Goal: Contribute content: Contribute content

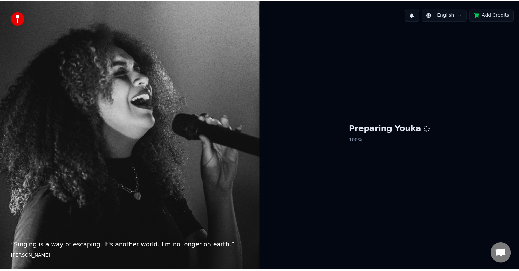
scroll to position [374, 0]
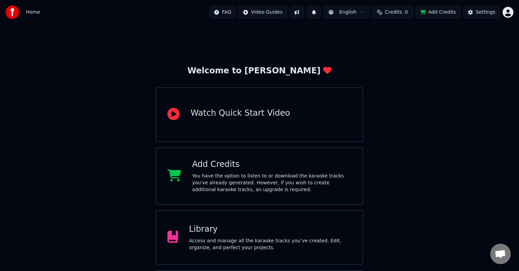
click at [212, 235] on div "Library Access and manage all the karaoke tracks you’ve created. Edit, organize…" at bounding box center [270, 237] width 163 height 27
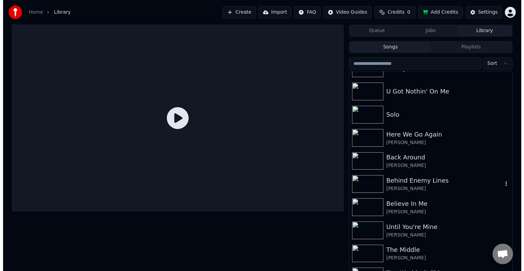
scroll to position [7335, 0]
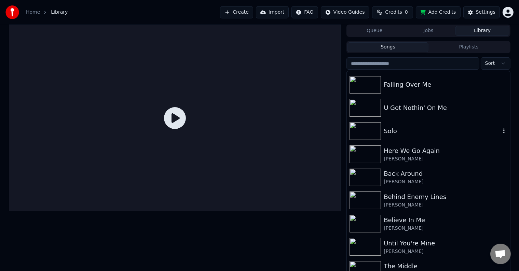
click at [413, 131] on div "Solo" at bounding box center [441, 131] width 116 height 10
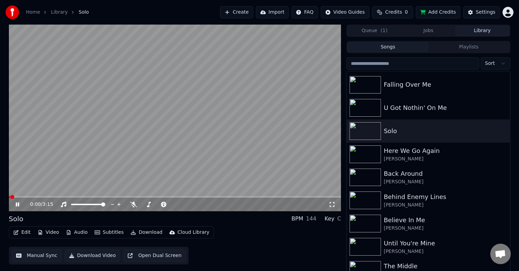
click at [16, 202] on icon at bounding box center [22, 204] width 16 height 5
click at [16, 228] on button "Edit" at bounding box center [22, 233] width 23 height 10
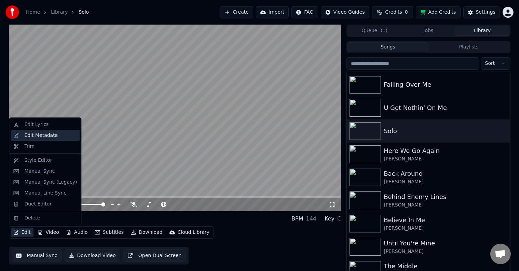
click at [40, 136] on div "Edit Metadata" at bounding box center [40, 135] width 33 height 7
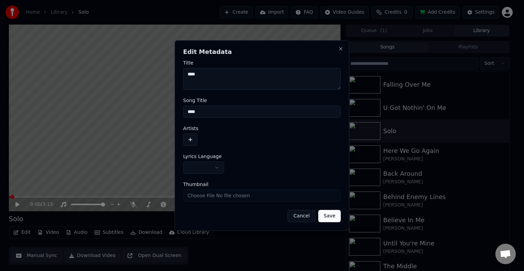
click at [204, 169] on button "button" at bounding box center [203, 167] width 41 height 12
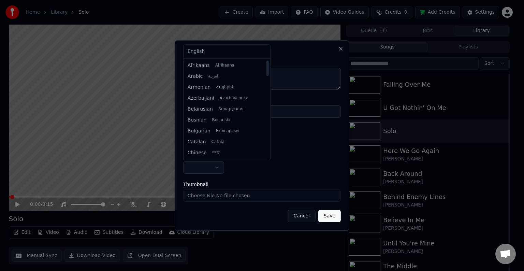
select select "**"
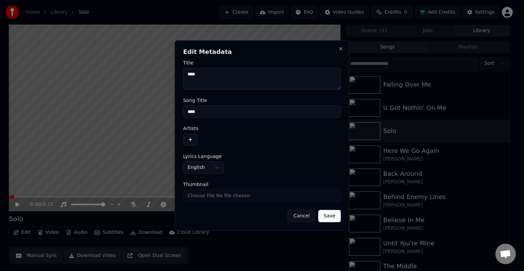
click at [191, 146] on form "**********" at bounding box center [262, 141] width 158 height 162
click at [190, 140] on button "button" at bounding box center [190, 140] width 14 height 12
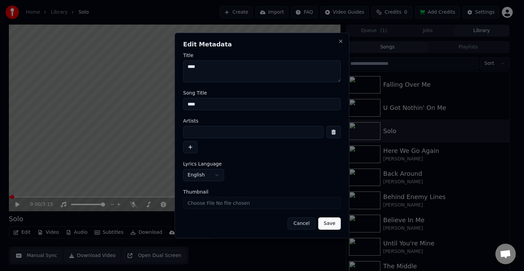
click at [228, 131] on input at bounding box center [253, 132] width 141 height 12
type input "**********"
click at [319, 217] on button "Save" at bounding box center [330, 223] width 23 height 12
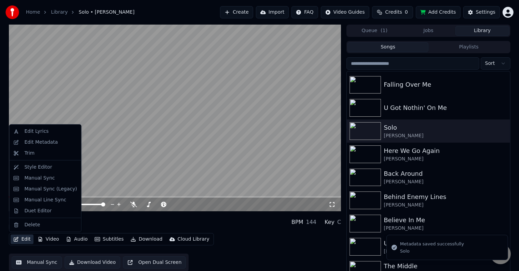
click at [20, 242] on button "Edit" at bounding box center [22, 240] width 23 height 10
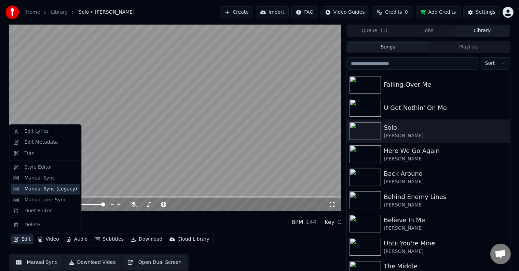
click at [50, 186] on div "Manual Sync (Legacy)" at bounding box center [50, 189] width 53 height 7
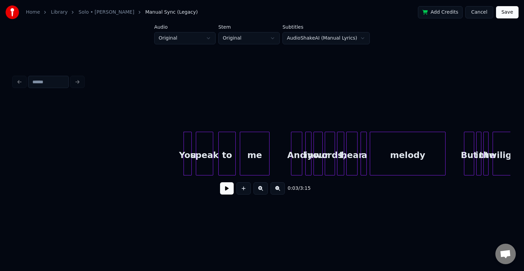
click at [223, 192] on button at bounding box center [227, 188] width 14 height 12
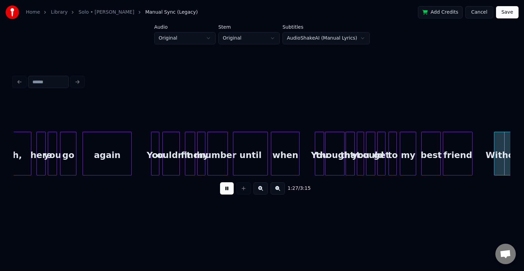
scroll to position [0, 4478]
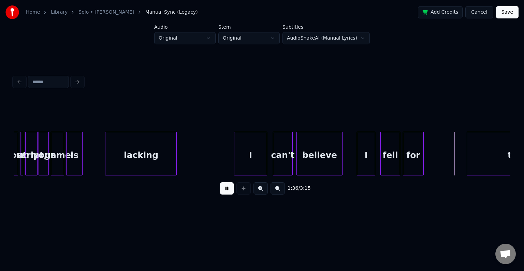
click at [223, 192] on button at bounding box center [227, 188] width 14 height 12
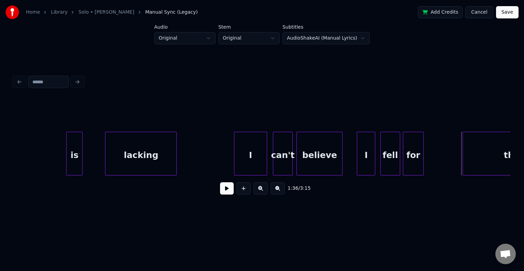
scroll to position [0, 4533]
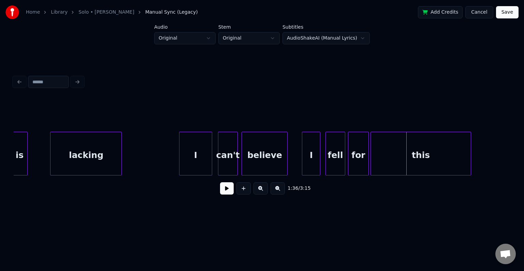
click at [453, 159] on div "this" at bounding box center [421, 155] width 100 height 46
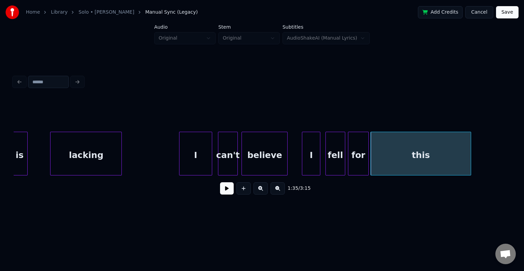
click at [227, 188] on button at bounding box center [227, 188] width 14 height 12
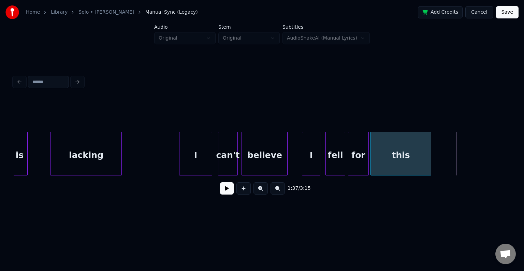
click at [431, 161] on div at bounding box center [430, 153] width 2 height 43
click at [224, 192] on button at bounding box center [227, 188] width 14 height 12
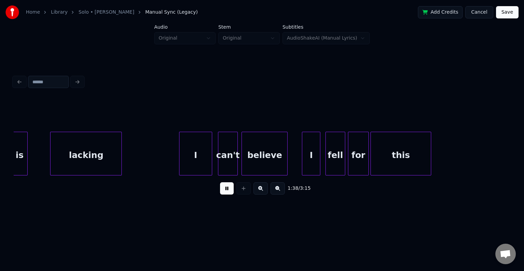
scroll to position [0, 5031]
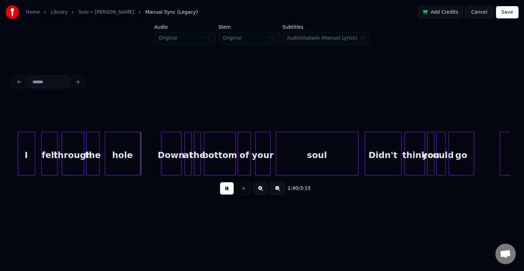
click at [224, 192] on button at bounding box center [227, 188] width 14 height 12
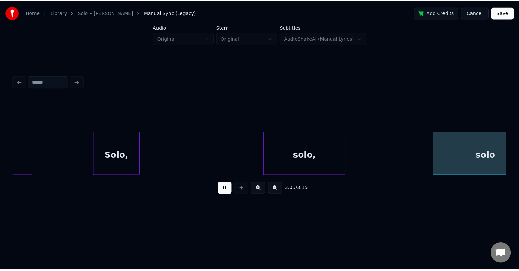
scroll to position [0, 9490]
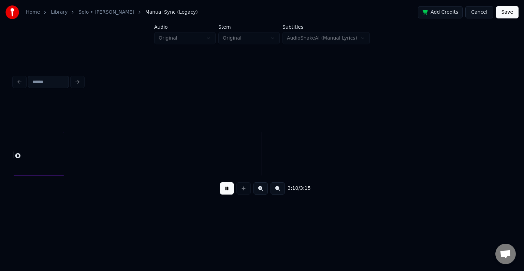
click at [510, 12] on button "Save" at bounding box center [507, 12] width 23 height 12
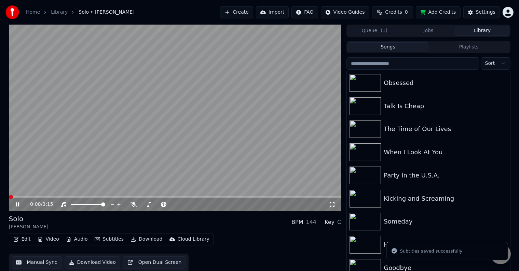
click at [144, 238] on button "Download" at bounding box center [147, 240] width 38 height 10
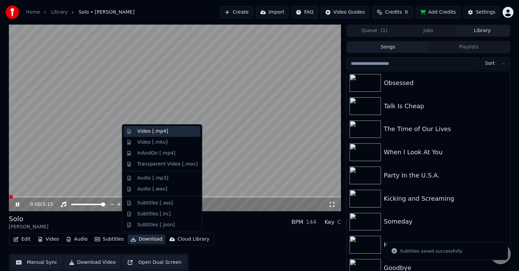
click at [158, 130] on div "Video [.mp4]" at bounding box center [152, 131] width 31 height 7
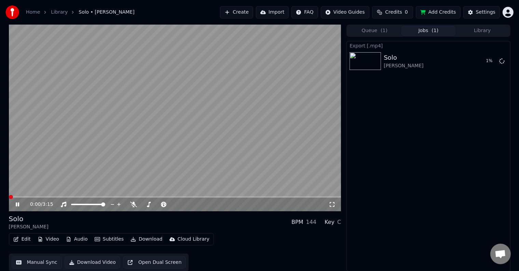
click at [17, 206] on icon at bounding box center [22, 204] width 16 height 5
click at [481, 26] on button "Library" at bounding box center [482, 31] width 54 height 10
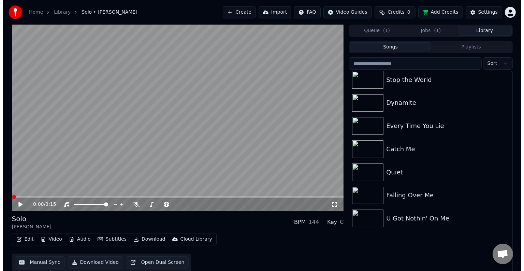
scroll to position [7224, 0]
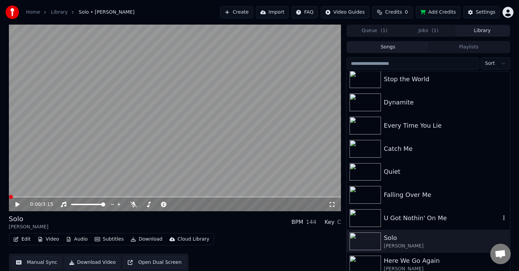
click at [416, 227] on div "U Got Nothin' On Me" at bounding box center [428, 218] width 163 height 23
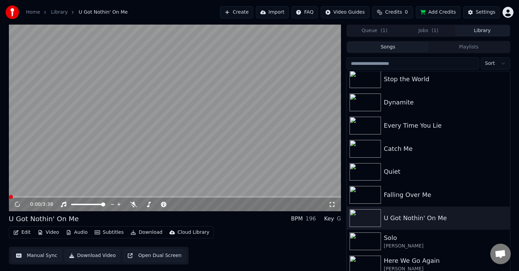
click at [31, 226] on div "Edit Video Audio Subtitles Download Cloud Library" at bounding box center [111, 232] width 205 height 12
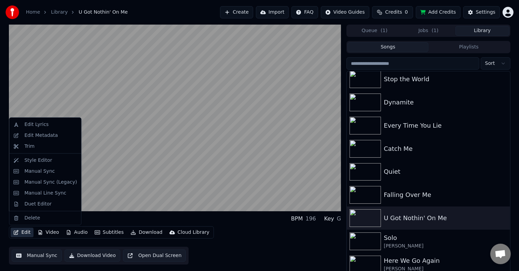
click at [25, 234] on button "Edit" at bounding box center [22, 233] width 23 height 10
click at [31, 132] on div "Edit Metadata" at bounding box center [40, 135] width 33 height 7
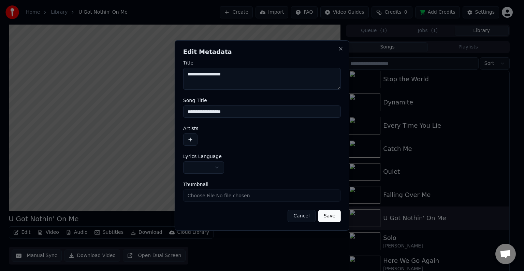
click at [205, 172] on body "Home Library U Got Nothin' On Me Create Import FAQ Video Guides Credits 0 Add C…" at bounding box center [259, 135] width 519 height 271
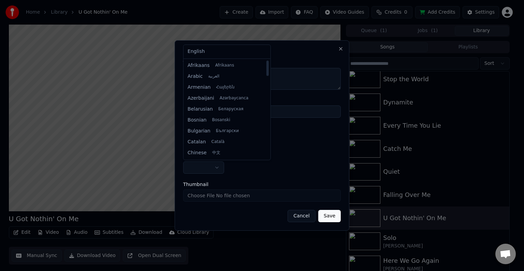
select select "**"
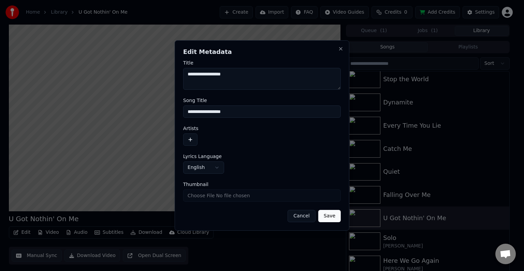
click at [196, 143] on button "button" at bounding box center [190, 140] width 14 height 12
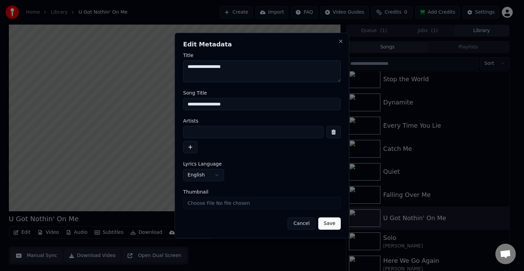
click at [209, 131] on input at bounding box center [253, 132] width 141 height 12
type input "**********"
click at [319, 217] on button "Save" at bounding box center [330, 223] width 23 height 12
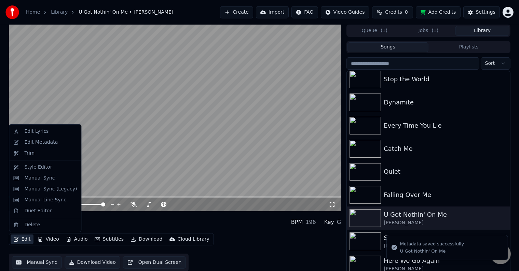
click at [23, 239] on button "Edit" at bounding box center [22, 240] width 23 height 10
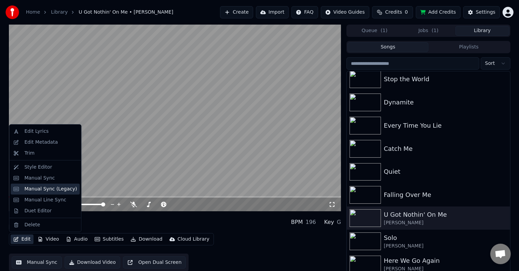
click at [46, 188] on div "Manual Sync (Legacy)" at bounding box center [50, 189] width 53 height 7
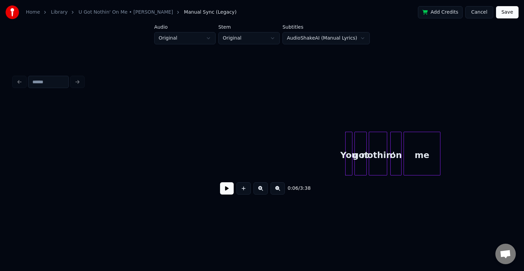
click at [227, 188] on button at bounding box center [227, 188] width 14 height 12
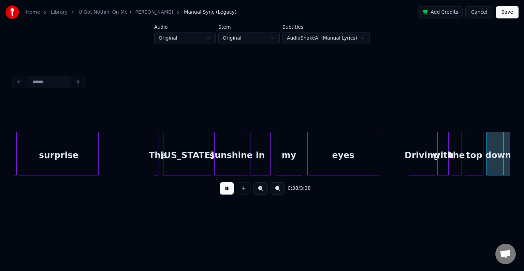
scroll to position [0, 1990]
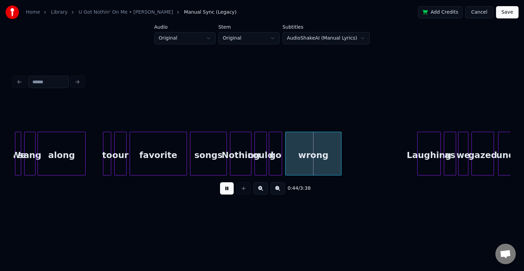
click at [19, 164] on div at bounding box center [20, 153] width 2 height 43
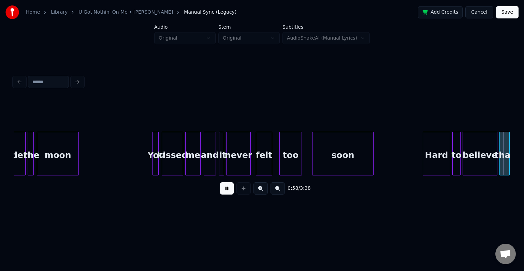
scroll to position [0, 2985]
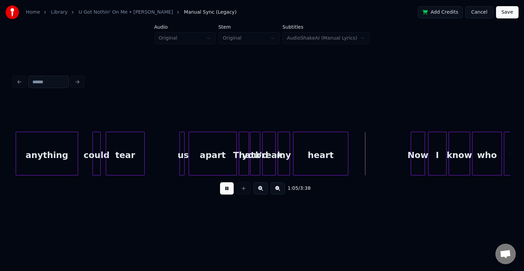
click at [220, 182] on button at bounding box center [227, 188] width 14 height 12
click at [176, 164] on div at bounding box center [176, 153] width 2 height 43
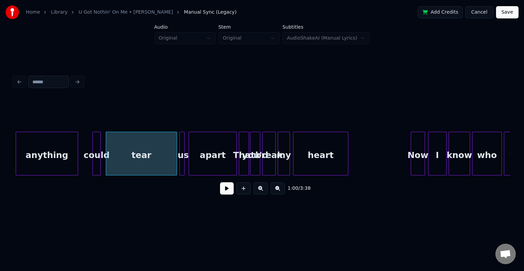
click at [224, 192] on button at bounding box center [227, 188] width 14 height 12
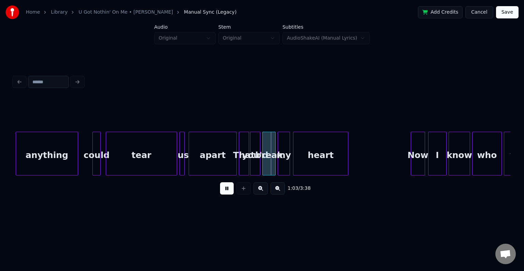
click at [224, 192] on button at bounding box center [227, 188] width 14 height 12
click at [143, 156] on div "tear" at bounding box center [141, 155] width 71 height 46
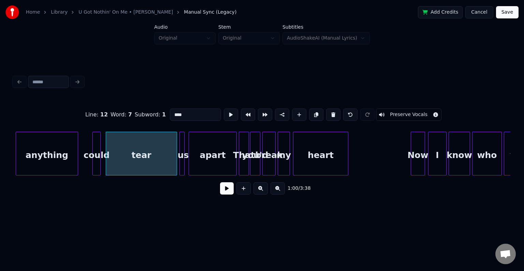
click at [229, 195] on button at bounding box center [227, 188] width 14 height 12
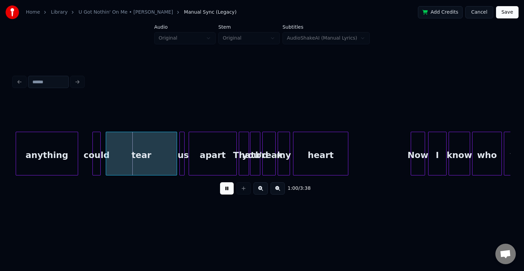
click at [229, 195] on button at bounding box center [227, 188] width 14 height 12
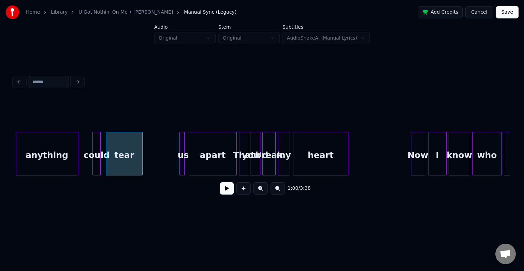
click at [141, 172] on div at bounding box center [141, 153] width 2 height 43
click at [146, 169] on div at bounding box center [147, 153] width 2 height 43
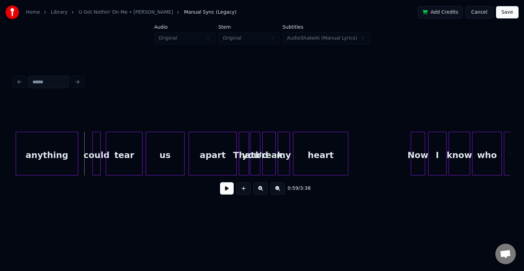
click at [229, 193] on button at bounding box center [227, 188] width 14 height 12
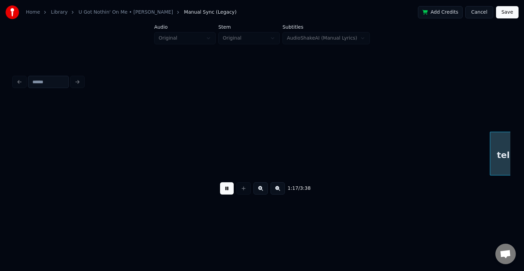
scroll to position [0, 3980]
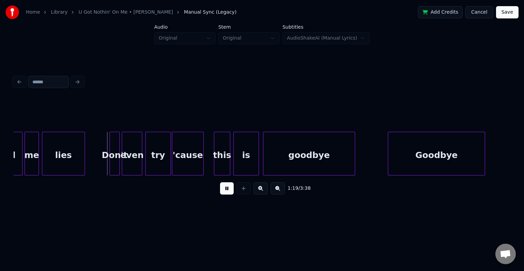
click at [223, 191] on button at bounding box center [227, 188] width 14 height 12
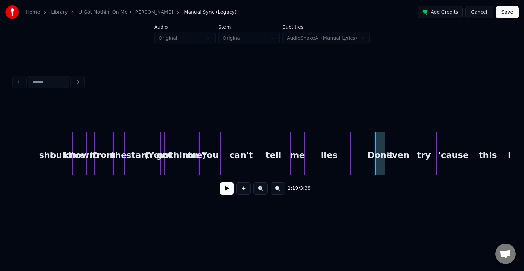
scroll to position [0, 3707]
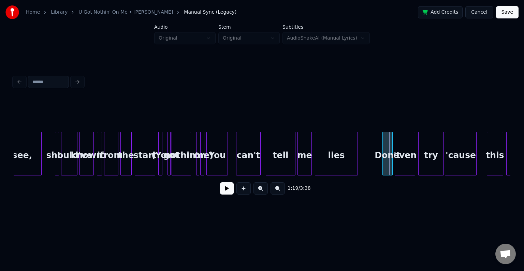
click at [203, 169] on div at bounding box center [203, 153] width 2 height 43
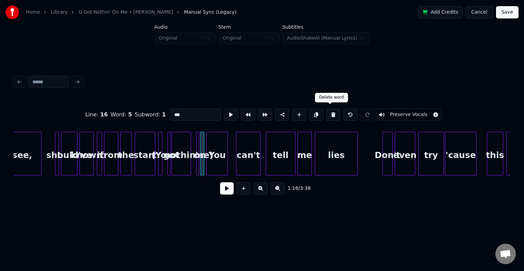
click at [328, 110] on button at bounding box center [333, 115] width 14 height 12
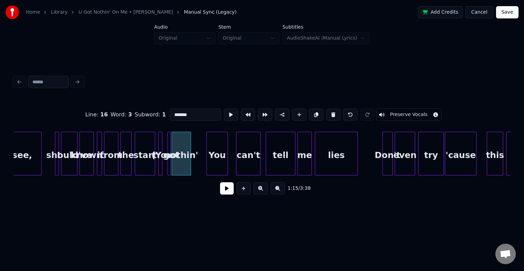
click at [328, 110] on button at bounding box center [333, 115] width 14 height 12
type input "*****"
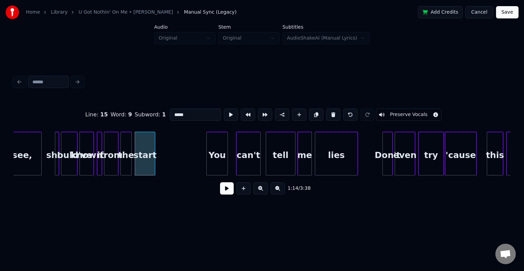
click at [231, 192] on button at bounding box center [227, 188] width 14 height 12
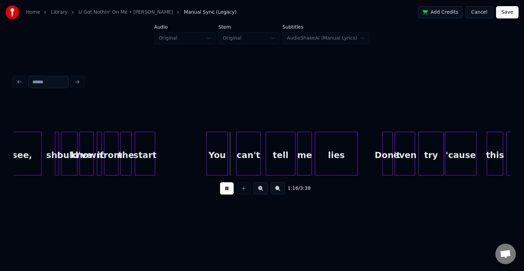
click at [228, 194] on button at bounding box center [227, 188] width 14 height 12
click at [152, 156] on div "start" at bounding box center [145, 155] width 20 height 46
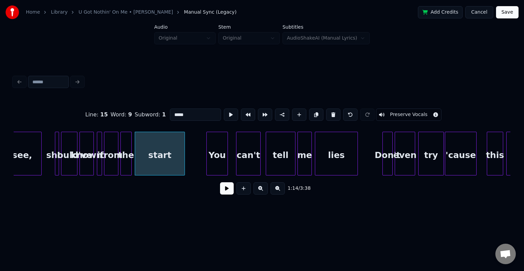
click at [184, 165] on div at bounding box center [184, 153] width 2 height 43
click at [200, 163] on div at bounding box center [201, 153] width 2 height 43
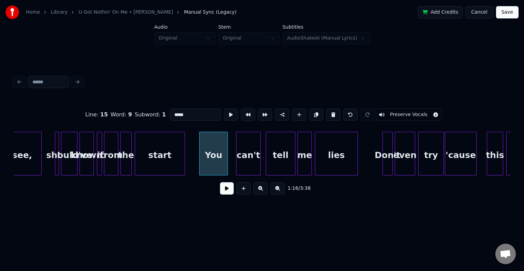
click at [165, 161] on div "start" at bounding box center [160, 155] width 50 height 46
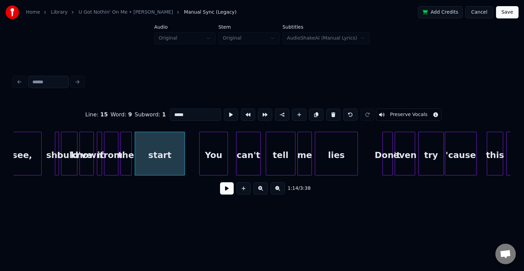
click at [224, 194] on button at bounding box center [227, 188] width 14 height 12
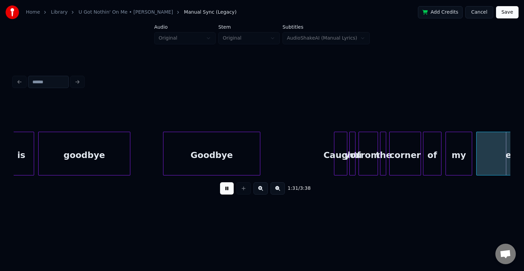
scroll to position [0, 4702]
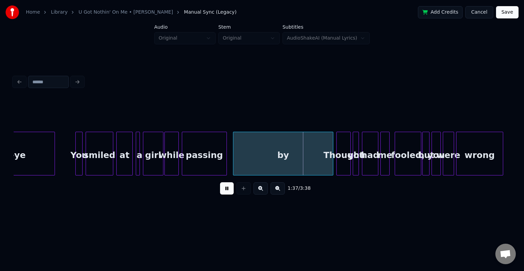
click at [229, 184] on div "1:37 / 3:38" at bounding box center [262, 188] width 486 height 15
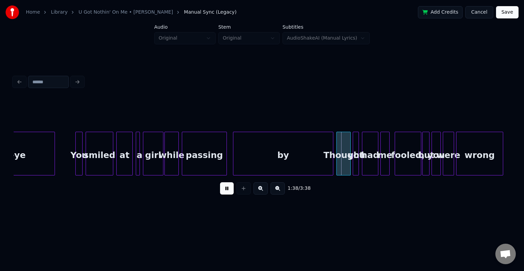
click at [229, 198] on div "1:38 / 3:38" at bounding box center [262, 188] width 497 height 26
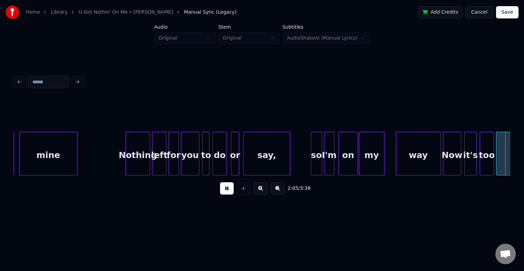
scroll to position [0, 6415]
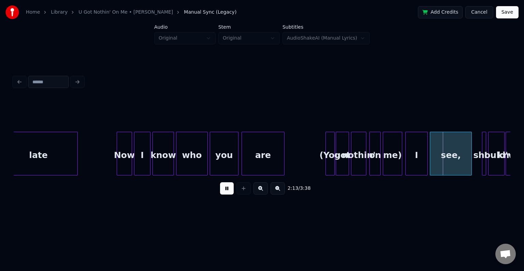
click at [392, 160] on div "me)" at bounding box center [392, 155] width 19 height 46
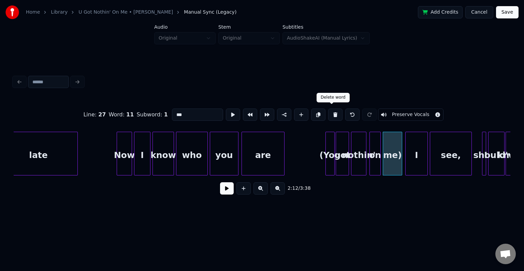
click at [329, 115] on button at bounding box center [335, 115] width 14 height 12
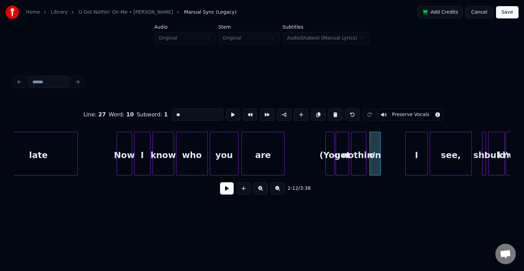
click at [329, 115] on button at bounding box center [335, 115] width 14 height 12
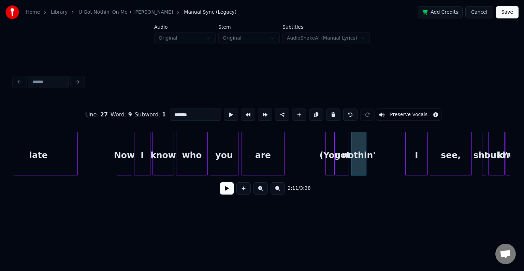
click at [329, 115] on button at bounding box center [333, 115] width 14 height 12
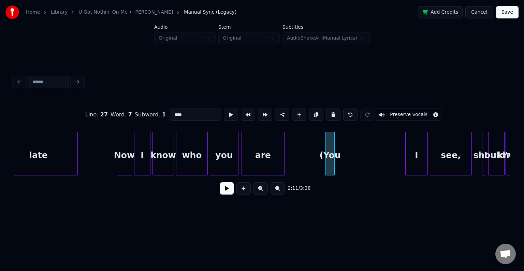
click at [329, 115] on button at bounding box center [333, 115] width 14 height 12
type input "***"
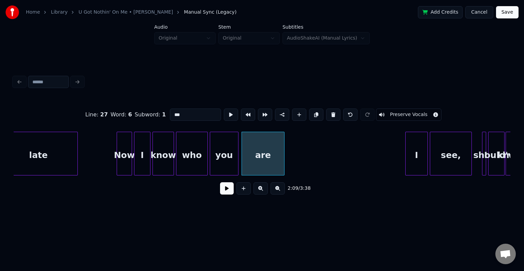
click at [221, 193] on button at bounding box center [227, 188] width 14 height 12
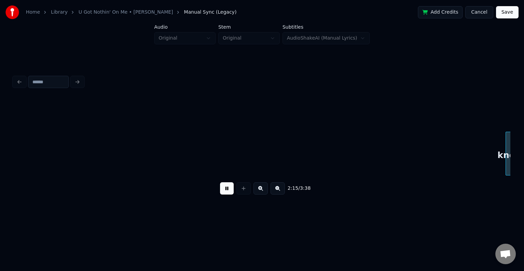
scroll to position [0, 6912]
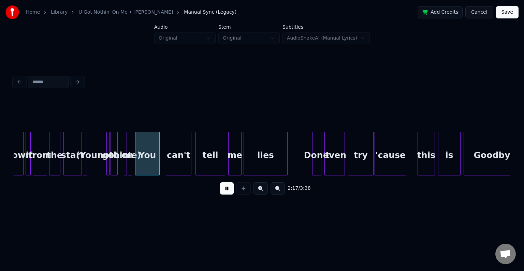
click at [227, 195] on button at bounding box center [227, 188] width 14 height 12
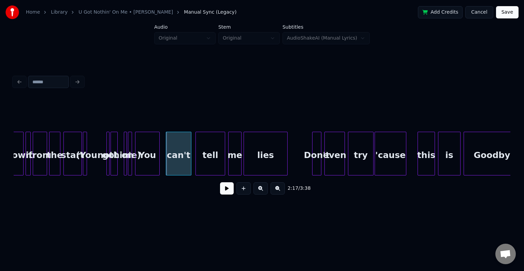
click at [133, 166] on div "me)" at bounding box center [131, 155] width 7 height 46
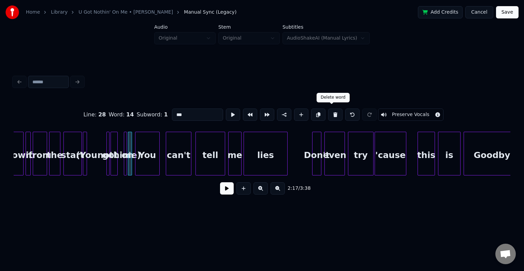
click at [328, 111] on button at bounding box center [335, 115] width 14 height 12
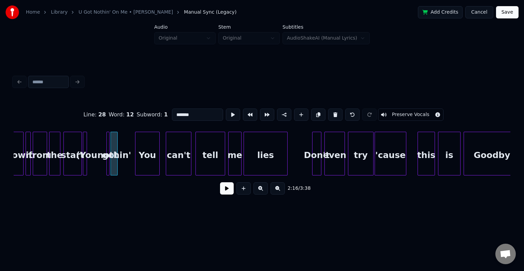
click at [328, 111] on button at bounding box center [335, 115] width 14 height 12
type input "*****"
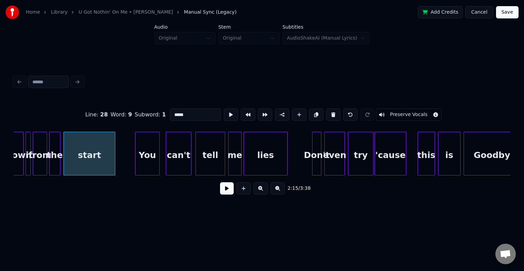
click at [114, 164] on div at bounding box center [114, 153] width 2 height 43
click at [129, 163] on div at bounding box center [129, 153] width 2 height 43
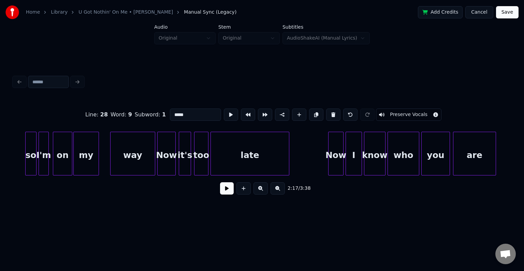
scroll to position [0, 6202]
drag, startPoint x: 232, startPoint y: 197, endPoint x: 229, endPoint y: 195, distance: 3.7
click at [232, 195] on button at bounding box center [227, 188] width 14 height 12
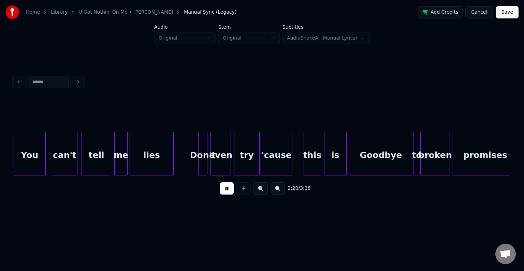
click at [231, 189] on button at bounding box center [227, 188] width 14 height 12
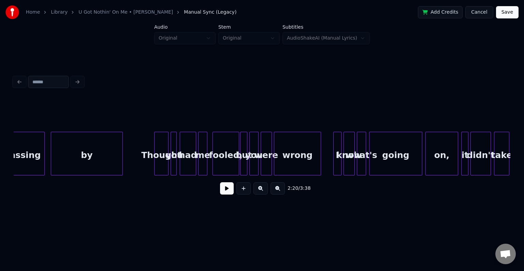
scroll to position [0, 4851]
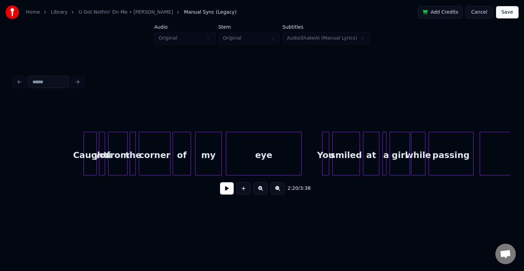
click at [223, 195] on button at bounding box center [227, 188] width 14 height 12
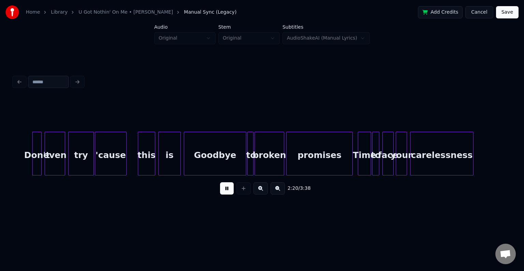
click at [223, 195] on button at bounding box center [227, 188] width 14 height 12
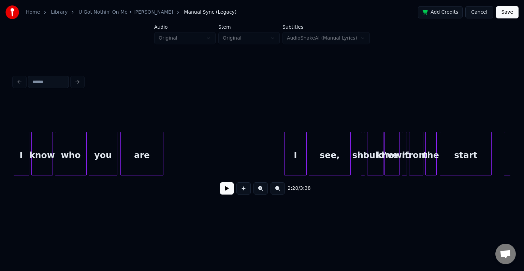
scroll to position [0, 6542]
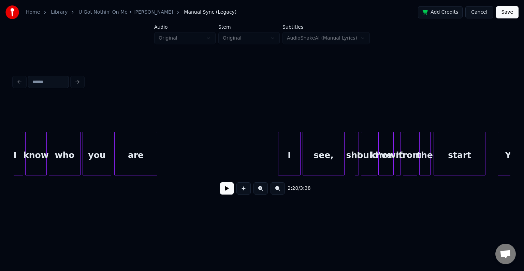
click at [223, 192] on button at bounding box center [227, 188] width 14 height 12
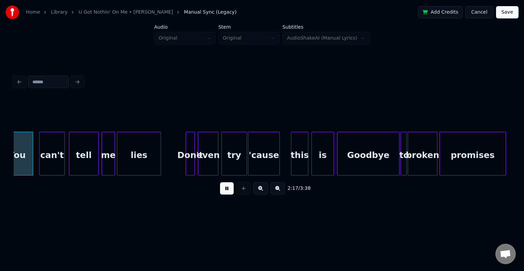
click at [228, 193] on button at bounding box center [227, 188] width 14 height 12
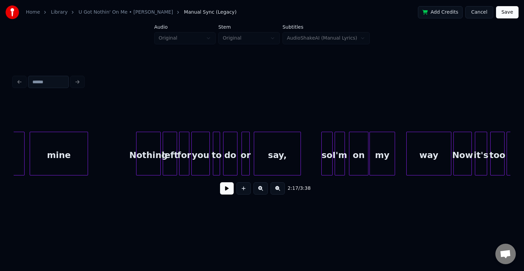
scroll to position [0, 5299]
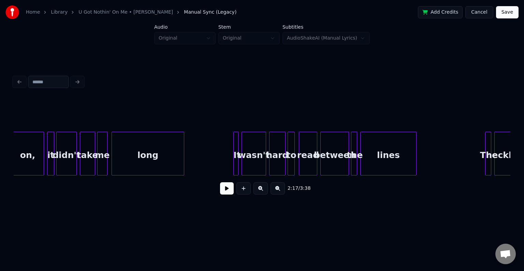
click at [230, 186] on button at bounding box center [227, 188] width 14 height 12
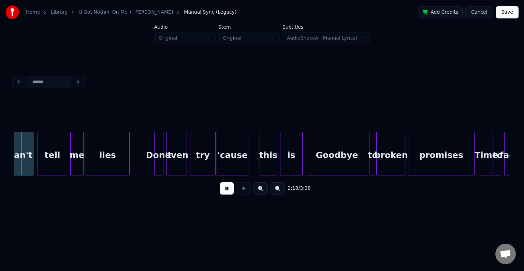
click at [230, 186] on button at bounding box center [227, 188] width 14 height 12
click at [19, 153] on div "can't" at bounding box center [20, 155] width 25 height 46
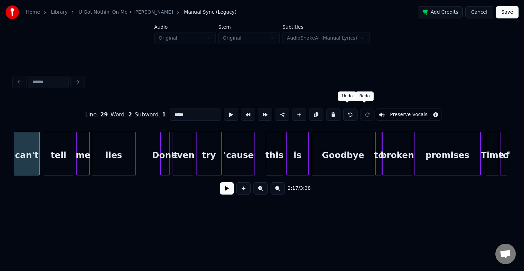
click at [343, 112] on button at bounding box center [350, 115] width 14 height 12
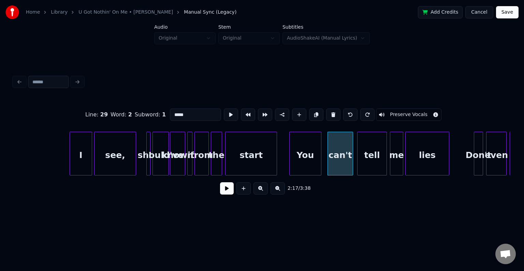
scroll to position [0, 6750]
click at [347, 111] on button at bounding box center [350, 115] width 14 height 12
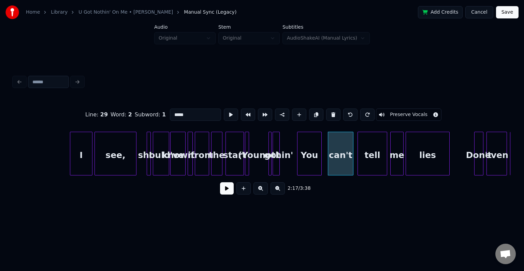
click at [347, 111] on button at bounding box center [350, 115] width 14 height 12
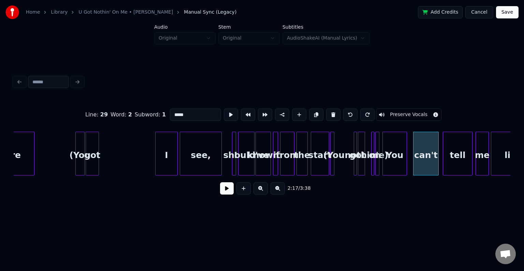
scroll to position [0, 6655]
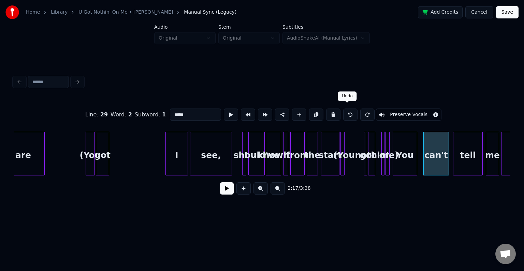
click at [346, 112] on button at bounding box center [350, 115] width 14 height 12
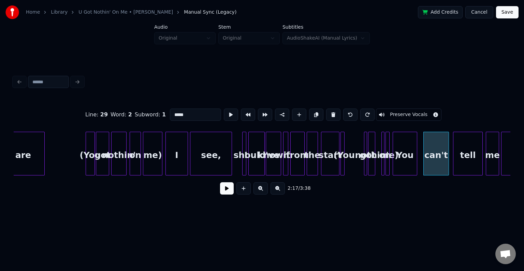
click at [389, 159] on div at bounding box center [389, 153] width 2 height 43
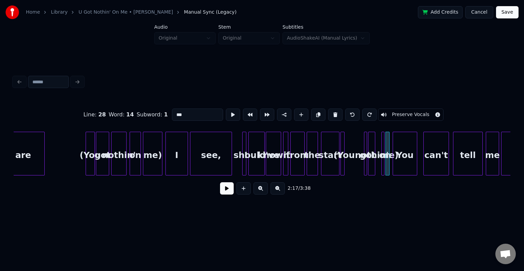
click at [329, 111] on button at bounding box center [335, 115] width 14 height 12
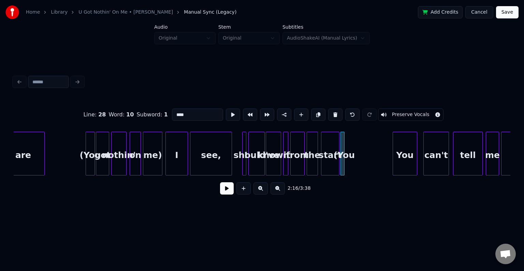
click at [329, 111] on button at bounding box center [335, 115] width 14 height 12
type input "*****"
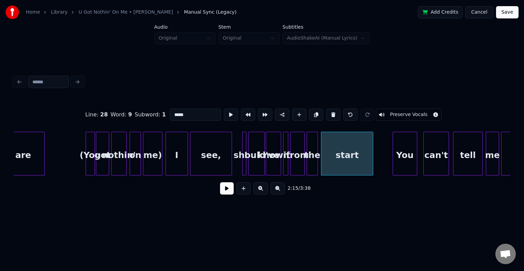
click at [371, 156] on div at bounding box center [372, 153] width 2 height 43
click at [387, 157] on div at bounding box center [387, 153] width 2 height 43
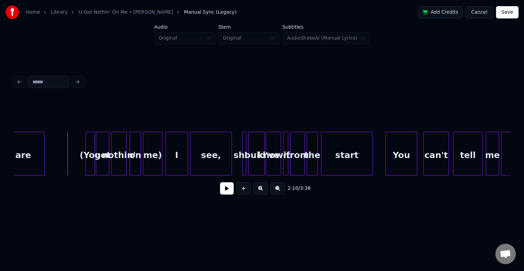
click at [234, 194] on button at bounding box center [227, 188] width 14 height 12
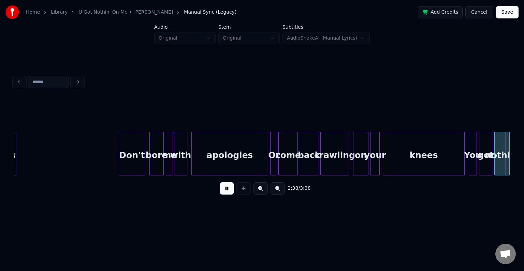
scroll to position [0, 8148]
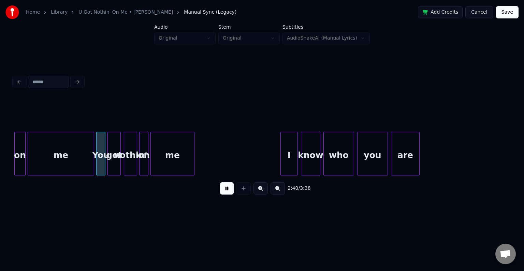
click at [233, 189] on button at bounding box center [227, 188] width 14 height 12
click at [78, 163] on div at bounding box center [77, 153] width 2 height 43
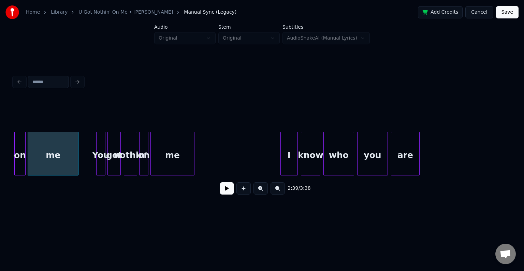
click at [225, 191] on button at bounding box center [227, 188] width 14 height 12
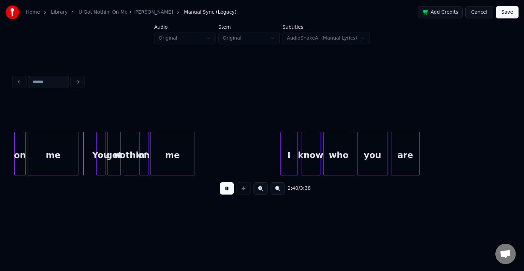
click at [225, 191] on button at bounding box center [227, 188] width 14 height 12
click at [59, 159] on div at bounding box center [59, 153] width 2 height 43
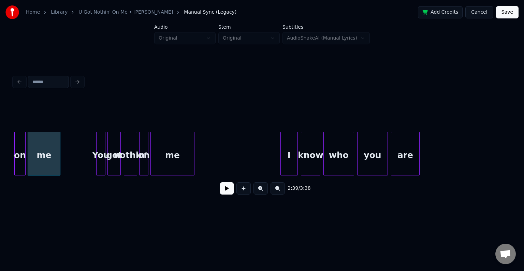
click at [223, 193] on button at bounding box center [227, 188] width 14 height 12
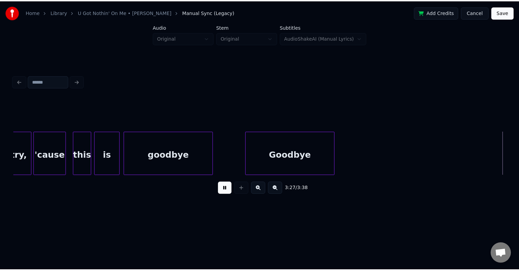
scroll to position [0, 10636]
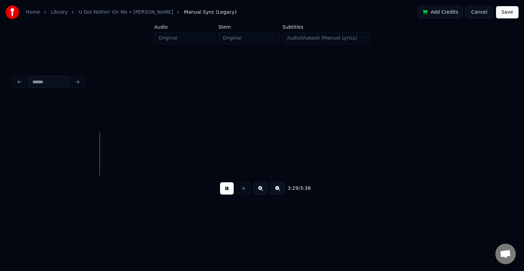
click at [514, 13] on button "Save" at bounding box center [507, 12] width 23 height 12
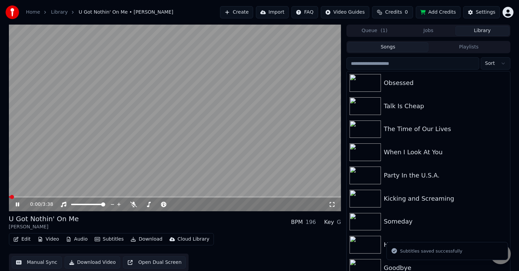
click at [18, 206] on icon at bounding box center [17, 204] width 3 height 4
click at [137, 239] on button "Download" at bounding box center [147, 240] width 38 height 10
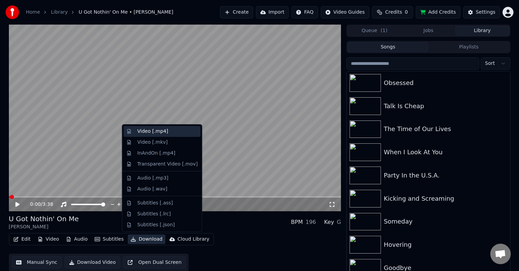
click at [143, 134] on div "Video [.mp4]" at bounding box center [152, 131] width 31 height 7
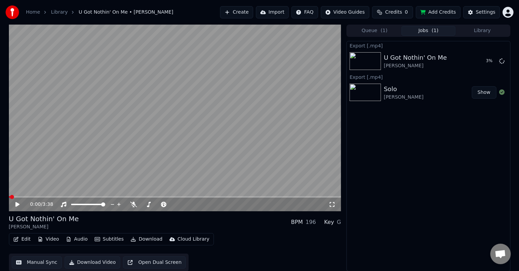
click at [491, 36] on div "Queue ( 1 ) Jobs ( 1 ) Library" at bounding box center [428, 31] width 164 height 12
click at [486, 31] on button "Library" at bounding box center [482, 31] width 54 height 10
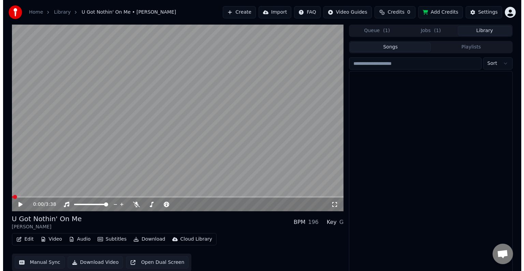
scroll to position [7262, 0]
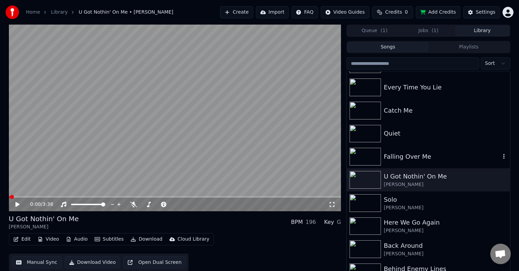
click at [468, 153] on div "Falling Over Me" at bounding box center [441, 157] width 116 height 10
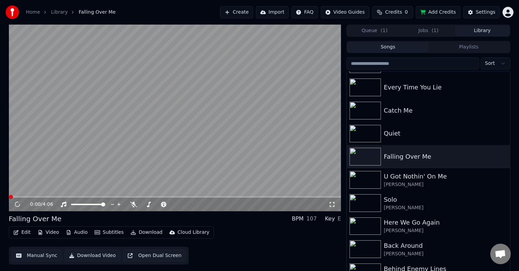
click at [26, 233] on button "Edit" at bounding box center [22, 233] width 23 height 10
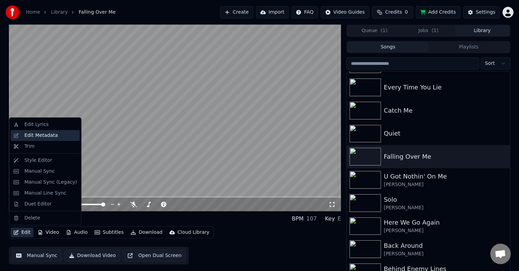
click at [45, 138] on div "Edit Metadata" at bounding box center [40, 135] width 33 height 7
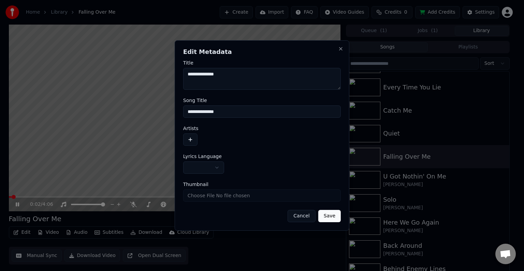
click at [220, 167] on body "Home Library Falling Over Me Create Import FAQ Video Guides Credits 0 Add Credi…" at bounding box center [259, 135] width 519 height 271
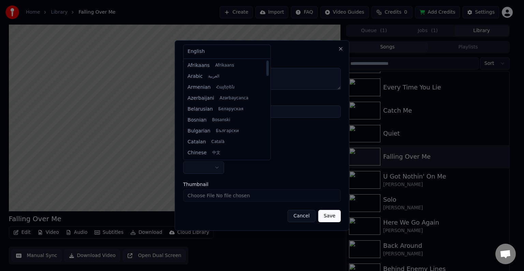
select select "**"
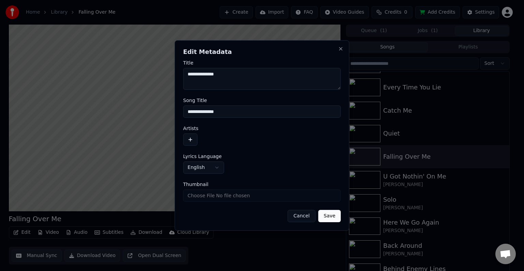
click at [196, 141] on button "button" at bounding box center [190, 140] width 14 height 12
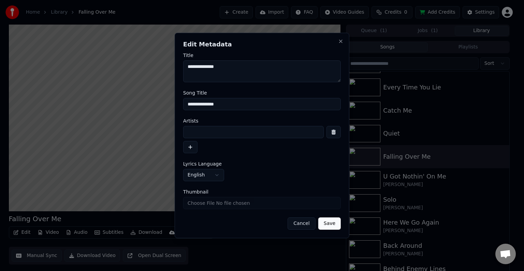
click at [226, 133] on input at bounding box center [253, 132] width 141 height 12
type input "**********"
click at [319, 217] on button "Save" at bounding box center [330, 223] width 23 height 12
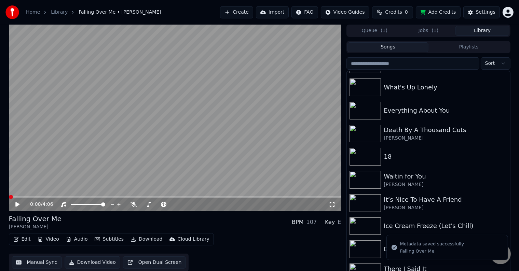
click at [20, 241] on button "Edit" at bounding box center [22, 240] width 23 height 10
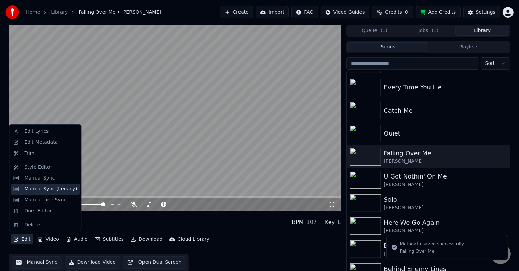
click at [42, 189] on div "Manual Sync (Legacy)" at bounding box center [50, 189] width 53 height 7
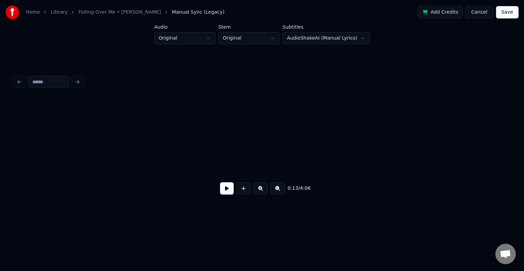
scroll to position [0, 693]
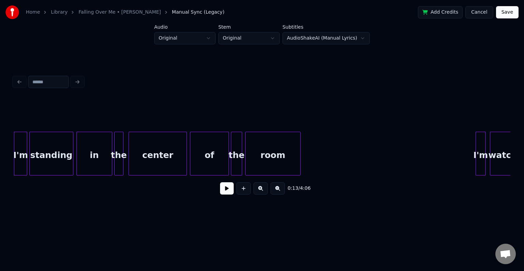
click at [298, 222] on html "Home Library Falling Over Me • [PERSON_NAME] Manual Sync (Legacy) Add Credits C…" at bounding box center [262, 114] width 524 height 229
click at [227, 193] on button at bounding box center [227, 188] width 14 height 12
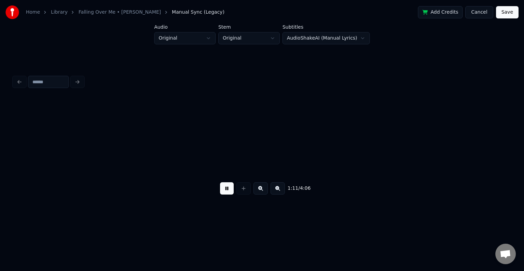
scroll to position [0, 3679]
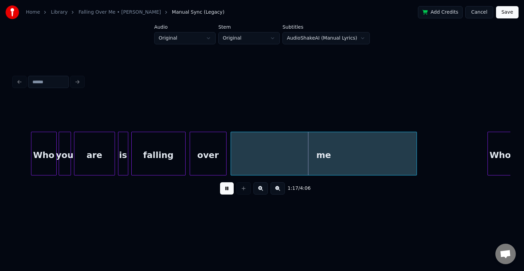
click at [227, 191] on button at bounding box center [227, 188] width 14 height 12
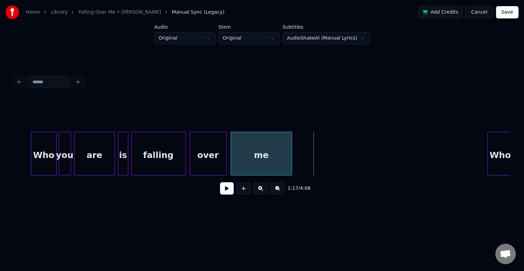
click at [290, 164] on div at bounding box center [291, 153] width 2 height 43
click at [227, 195] on button at bounding box center [227, 188] width 14 height 12
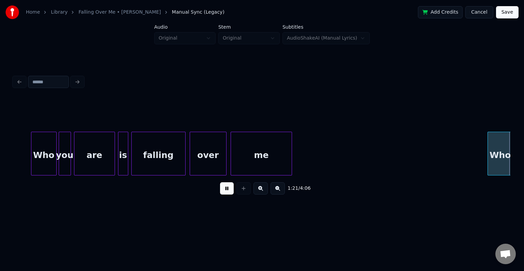
scroll to position [0, 4177]
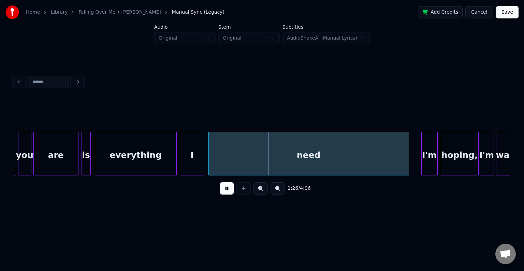
click at [227, 193] on button at bounding box center [227, 188] width 14 height 12
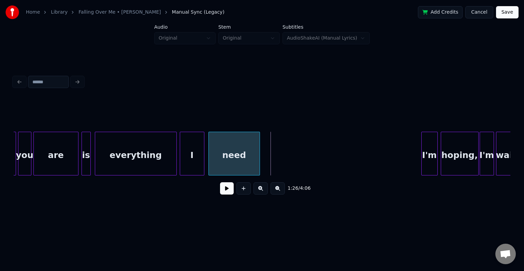
click at [258, 162] on div at bounding box center [259, 153] width 2 height 43
click at [231, 191] on div "1:25 / 4:06" at bounding box center [262, 188] width 486 height 15
click at [227, 193] on button at bounding box center [227, 188] width 14 height 12
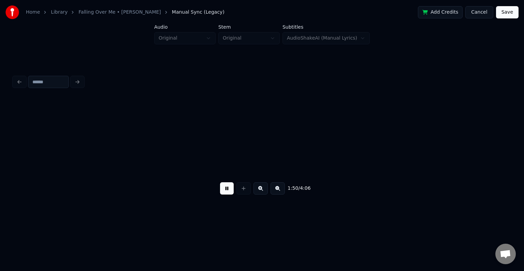
scroll to position [0, 5669]
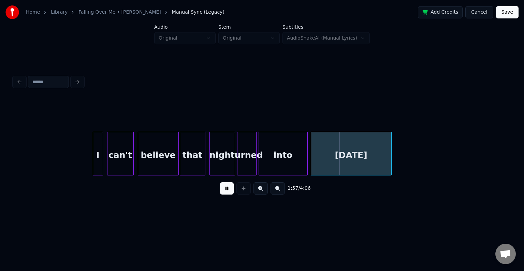
click at [225, 192] on button at bounding box center [227, 188] width 14 height 12
drag, startPoint x: 85, startPoint y: 160, endPoint x: 142, endPoint y: 166, distance: 57.4
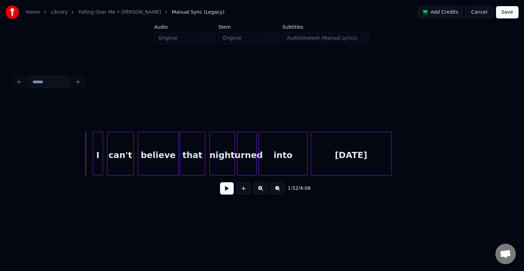
click at [227, 193] on button at bounding box center [227, 188] width 14 height 12
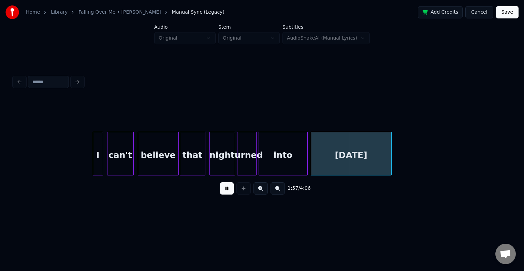
click at [227, 193] on button at bounding box center [227, 188] width 14 height 12
click at [311, 156] on div at bounding box center [312, 153] width 2 height 43
click at [268, 167] on div "into" at bounding box center [283, 155] width 48 height 46
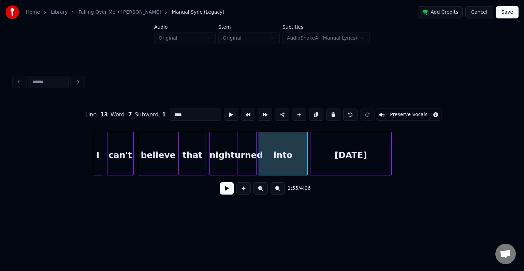
click at [223, 188] on button at bounding box center [227, 188] width 14 height 12
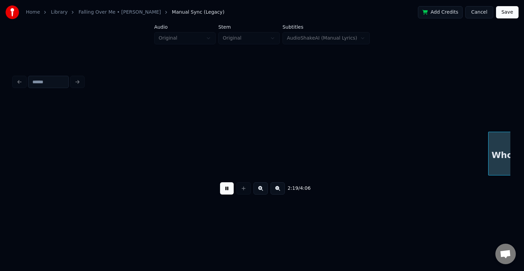
scroll to position [0, 7162]
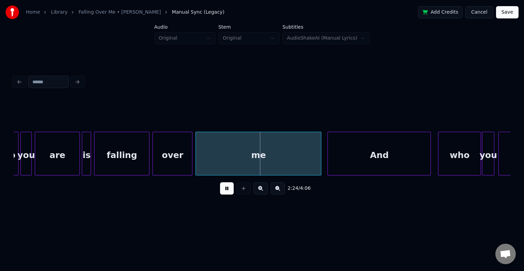
click at [229, 187] on button at bounding box center [227, 188] width 14 height 12
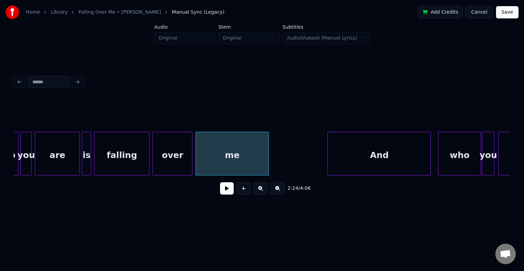
click at [267, 165] on div at bounding box center [268, 153] width 2 height 43
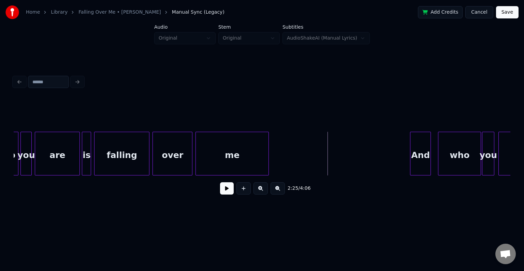
click at [412, 152] on div at bounding box center [412, 153] width 2 height 43
click at [222, 162] on div "me" at bounding box center [232, 155] width 73 height 46
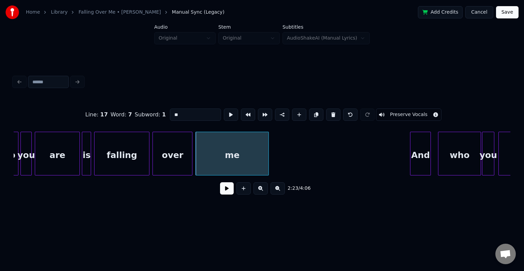
click at [230, 195] on button at bounding box center [227, 188] width 14 height 12
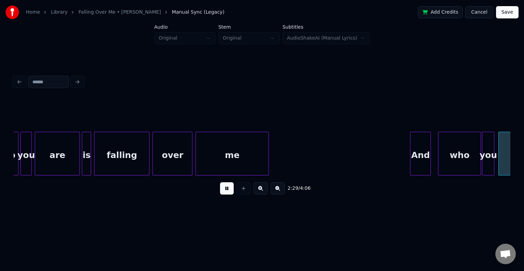
scroll to position [0, 7660]
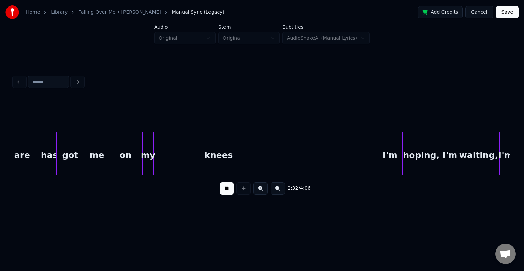
click at [223, 190] on button at bounding box center [227, 188] width 14 height 12
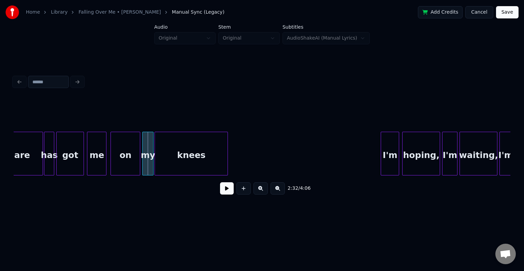
click at [227, 162] on div at bounding box center [227, 153] width 2 height 43
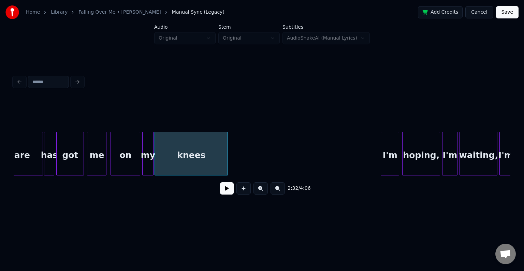
drag, startPoint x: 225, startPoint y: 192, endPoint x: 220, endPoint y: 195, distance: 6.6
click at [225, 192] on button at bounding box center [227, 188] width 14 height 12
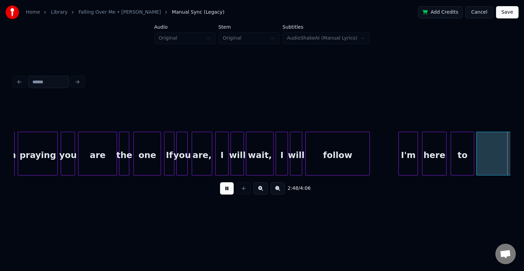
scroll to position [0, 8654]
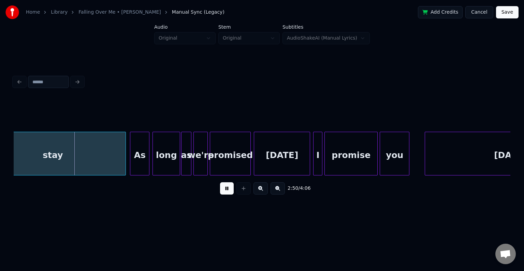
click at [227, 189] on button at bounding box center [227, 188] width 14 height 12
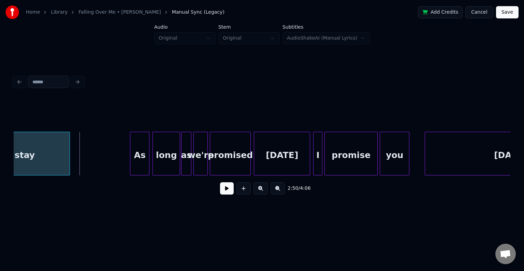
click at [68, 152] on div at bounding box center [69, 153] width 2 height 43
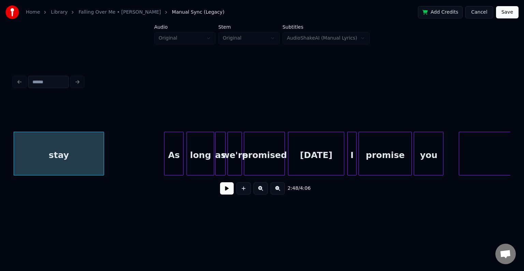
click at [229, 194] on button at bounding box center [227, 188] width 14 height 12
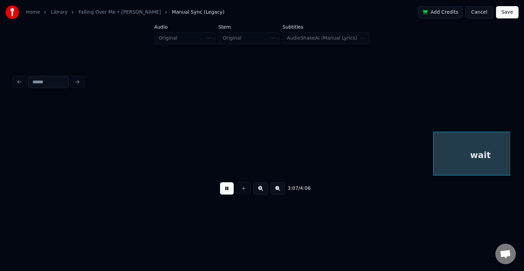
scroll to position [0, 9616]
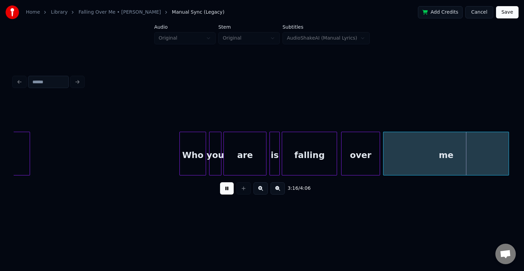
click at [227, 192] on button at bounding box center [227, 188] width 14 height 12
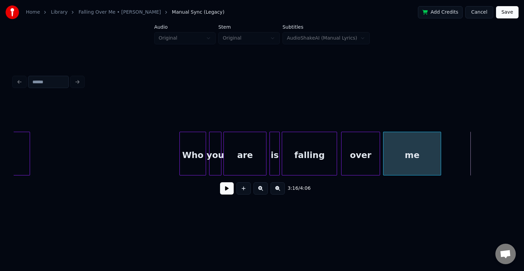
click at [441, 161] on div at bounding box center [440, 153] width 2 height 43
click at [223, 188] on button at bounding box center [227, 188] width 14 height 12
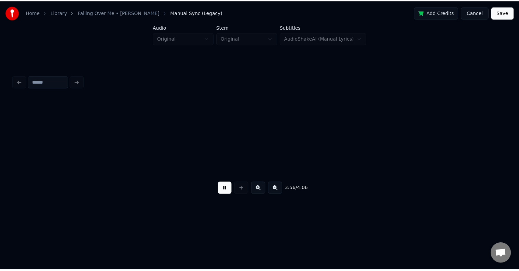
scroll to position [0, 12104]
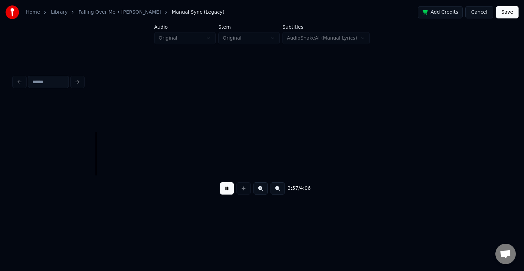
click at [514, 12] on button "Save" at bounding box center [507, 12] width 23 height 12
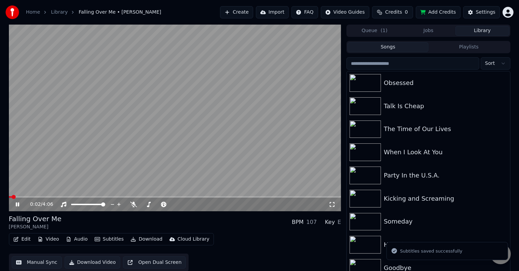
click at [150, 236] on button "Download" at bounding box center [147, 240] width 38 height 10
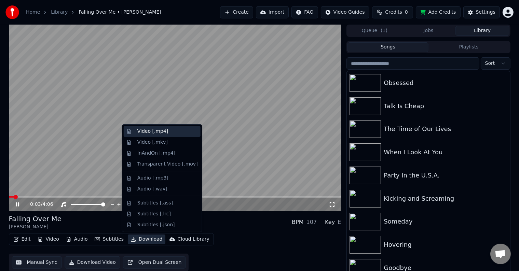
click at [139, 132] on div "Video [.mp4]" at bounding box center [152, 131] width 31 height 7
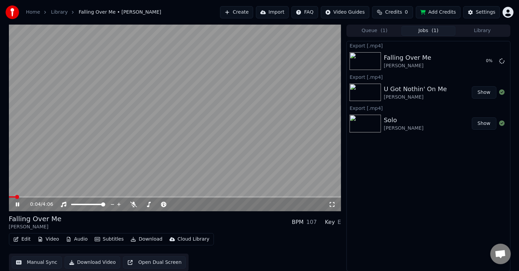
click at [16, 202] on icon at bounding box center [22, 204] width 16 height 5
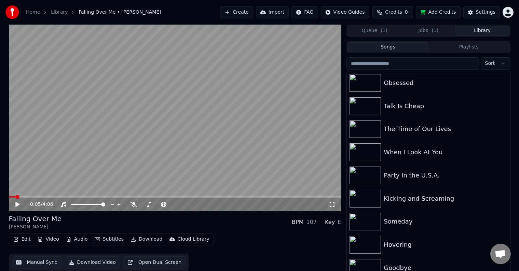
click at [474, 32] on button "Library" at bounding box center [482, 31] width 54 height 10
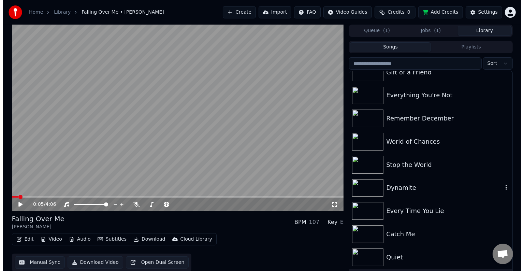
scroll to position [7228, 0]
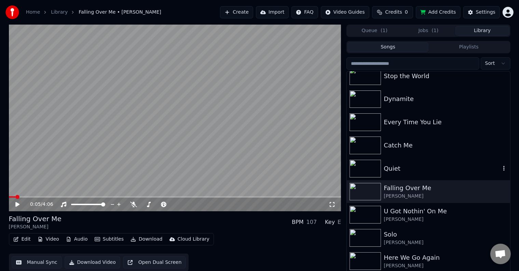
click at [447, 169] on div "Quiet" at bounding box center [441, 169] width 116 height 10
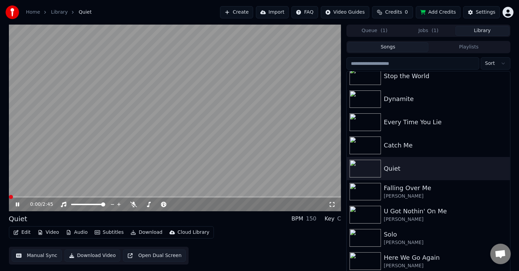
click at [20, 201] on div "0:00 / 2:45" at bounding box center [175, 204] width 327 height 7
click at [20, 203] on icon at bounding box center [22, 204] width 16 height 5
click at [22, 238] on div "Edit Video Audio Subtitles Download Cloud Library" at bounding box center [111, 232] width 205 height 12
click at [17, 239] on div "Edit Video Audio Subtitles Download Cloud Library Manual Sync Download Video Op…" at bounding box center [175, 245] width 332 height 38
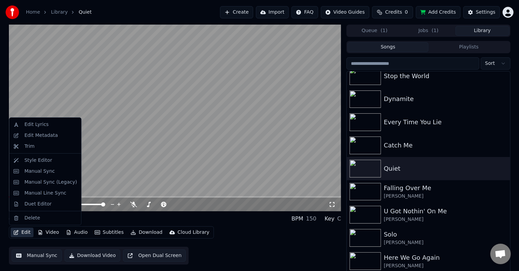
click at [18, 232] on button "Edit" at bounding box center [22, 233] width 23 height 10
click at [44, 137] on div "Edit Metadata" at bounding box center [40, 135] width 33 height 7
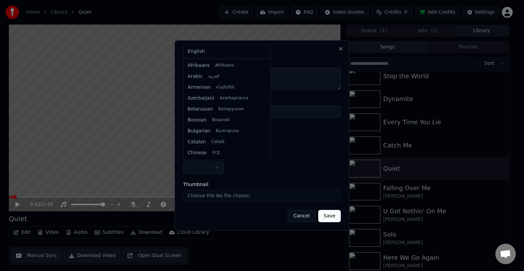
click at [195, 168] on body "Home Library Quiet Create Import FAQ Video Guides Credits 0 Add Credits Setting…" at bounding box center [259, 135] width 519 height 271
select select "**"
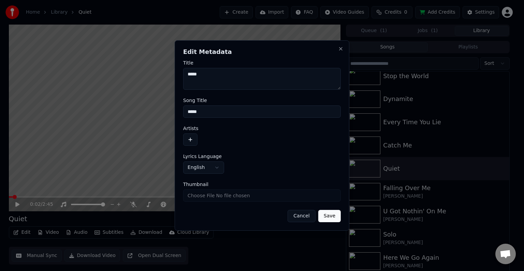
click at [197, 141] on button "button" at bounding box center [190, 140] width 14 height 12
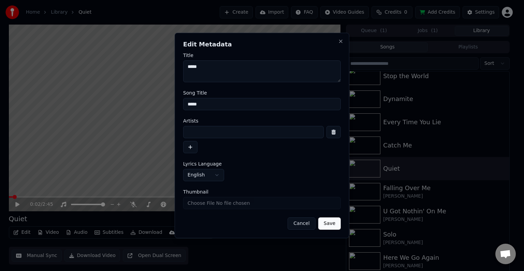
click at [211, 131] on input at bounding box center [253, 132] width 141 height 12
type input "*"
type input "**********"
click at [319, 217] on button "Save" at bounding box center [330, 223] width 23 height 12
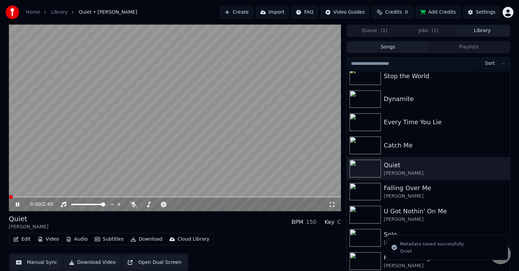
click at [16, 241] on icon "button" at bounding box center [15, 239] width 5 height 5
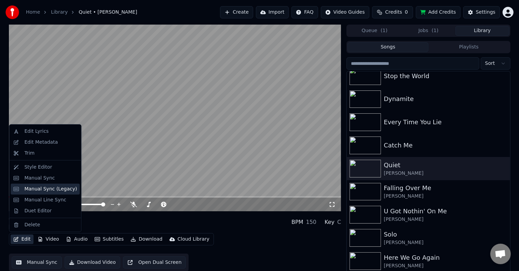
click at [38, 189] on div "Manual Sync (Legacy)" at bounding box center [50, 189] width 53 height 7
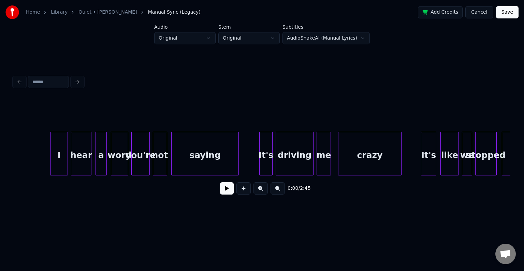
click at [227, 188] on button at bounding box center [227, 188] width 14 height 12
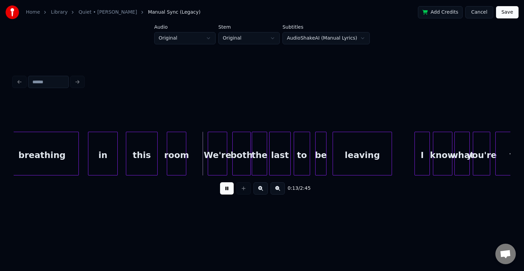
click at [231, 194] on button at bounding box center [227, 188] width 14 height 12
drag, startPoint x: 225, startPoint y: 191, endPoint x: 210, endPoint y: 183, distance: 16.8
click at [225, 191] on button at bounding box center [227, 188] width 14 height 12
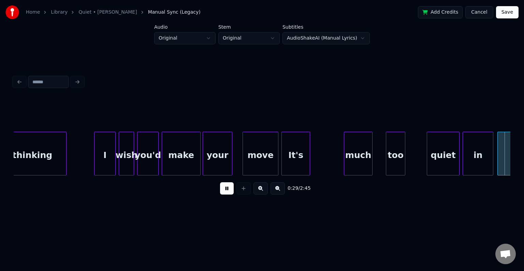
scroll to position [0, 1493]
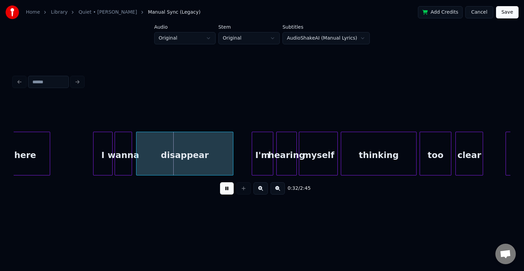
click at [230, 193] on button at bounding box center [227, 188] width 14 height 12
click at [230, 192] on button at bounding box center [227, 188] width 14 height 12
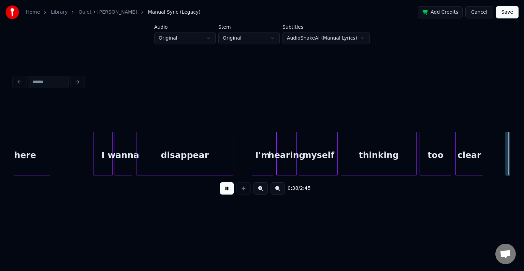
scroll to position [0, 1990]
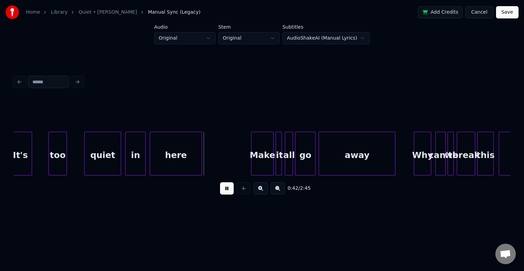
click at [229, 193] on button at bounding box center [227, 188] width 14 height 12
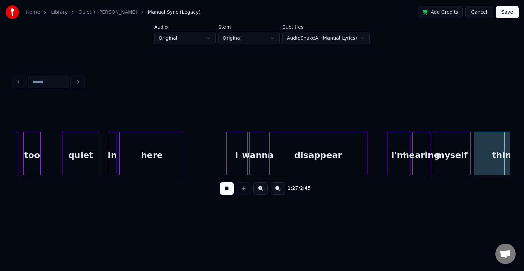
scroll to position [0, 4479]
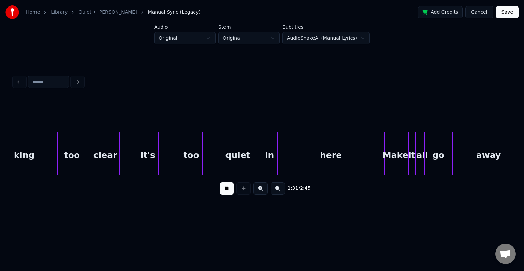
click at [227, 191] on button at bounding box center [227, 188] width 14 height 12
